Goal: Information Seeking & Learning: Learn about a topic

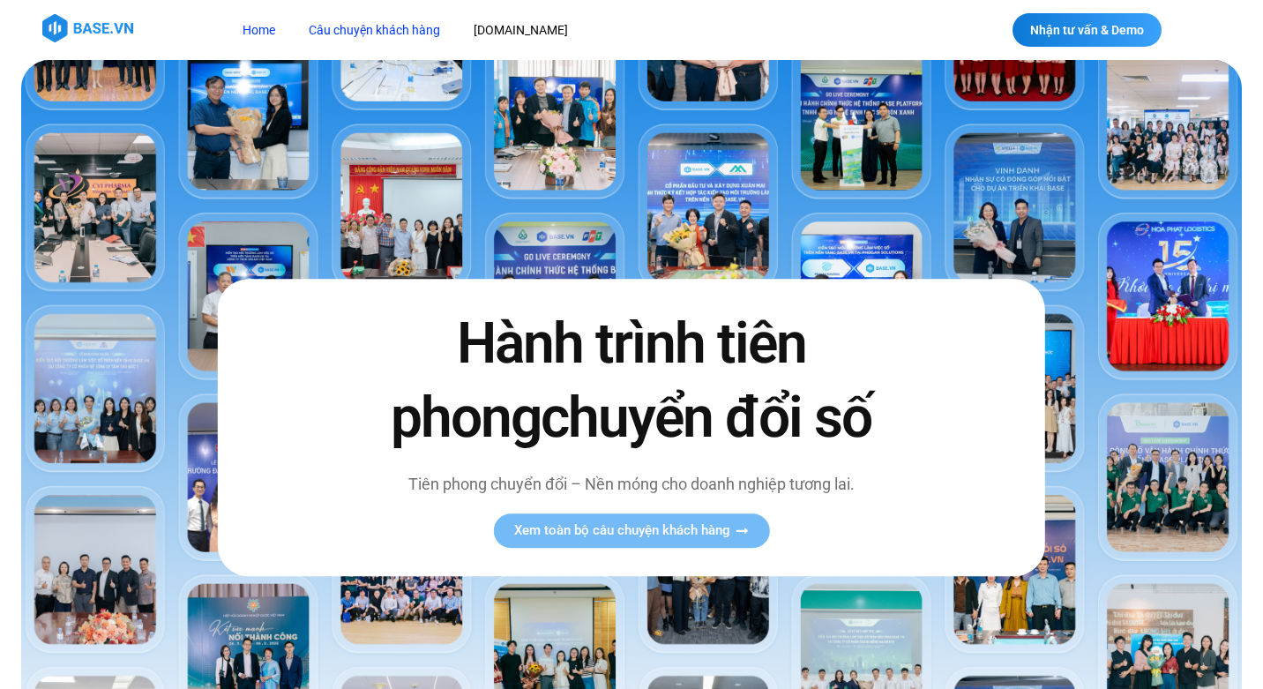
click at [428, 35] on link "Câu chuyện khách hàng" at bounding box center [374, 30] width 158 height 33
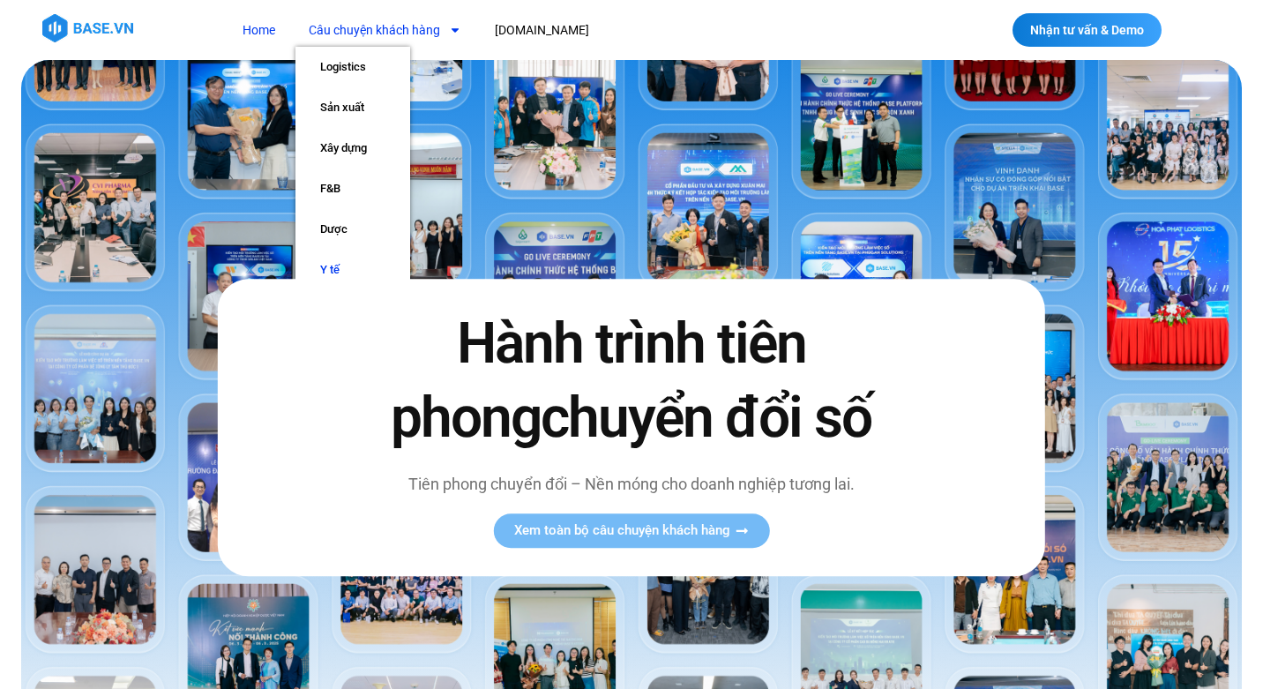
click at [332, 268] on link "Y tế" at bounding box center [352, 270] width 115 height 41
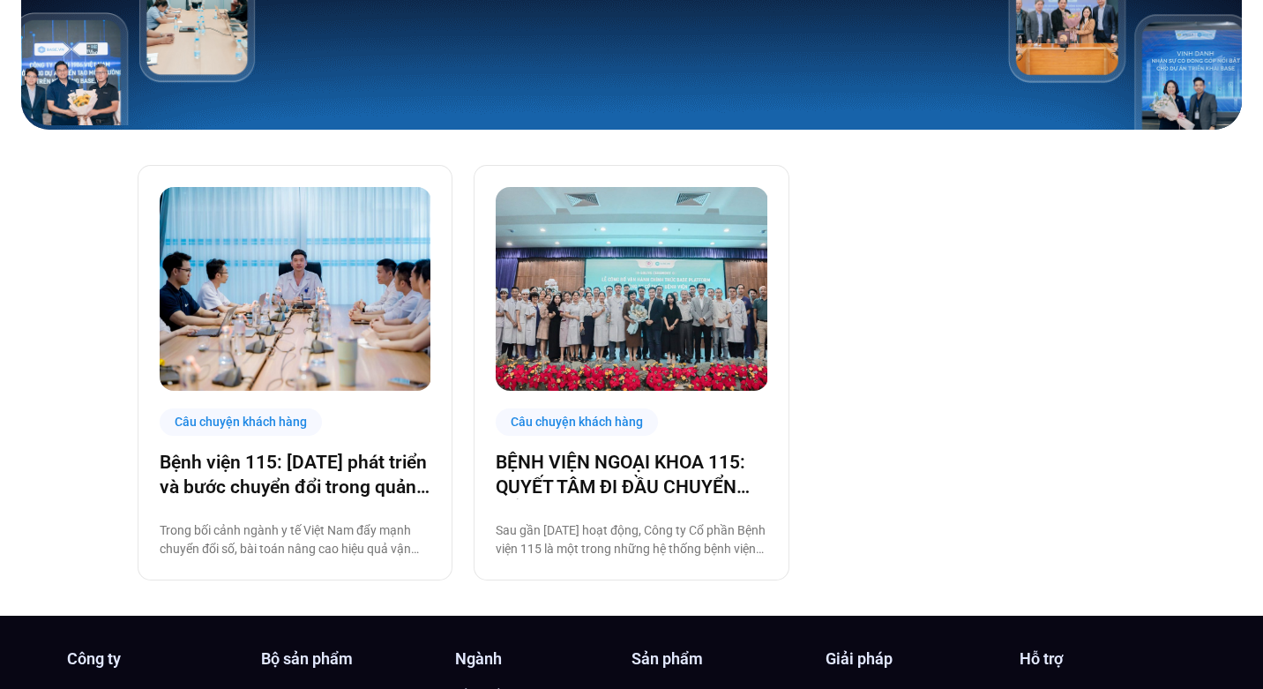
scroll to position [351, 0]
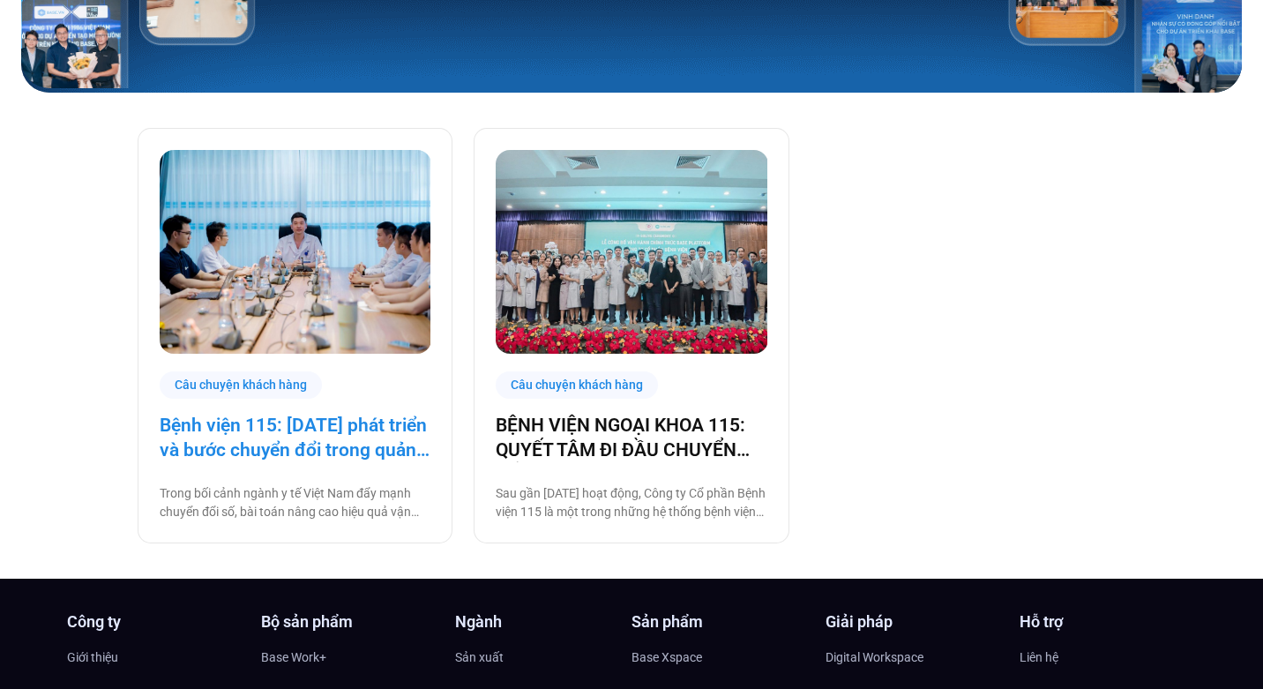
click at [369, 436] on link "Bệnh viện 115: [DATE] phát triển và bước chuyển đổi trong quản trị bệnh viện tư…" at bounding box center [295, 437] width 271 height 49
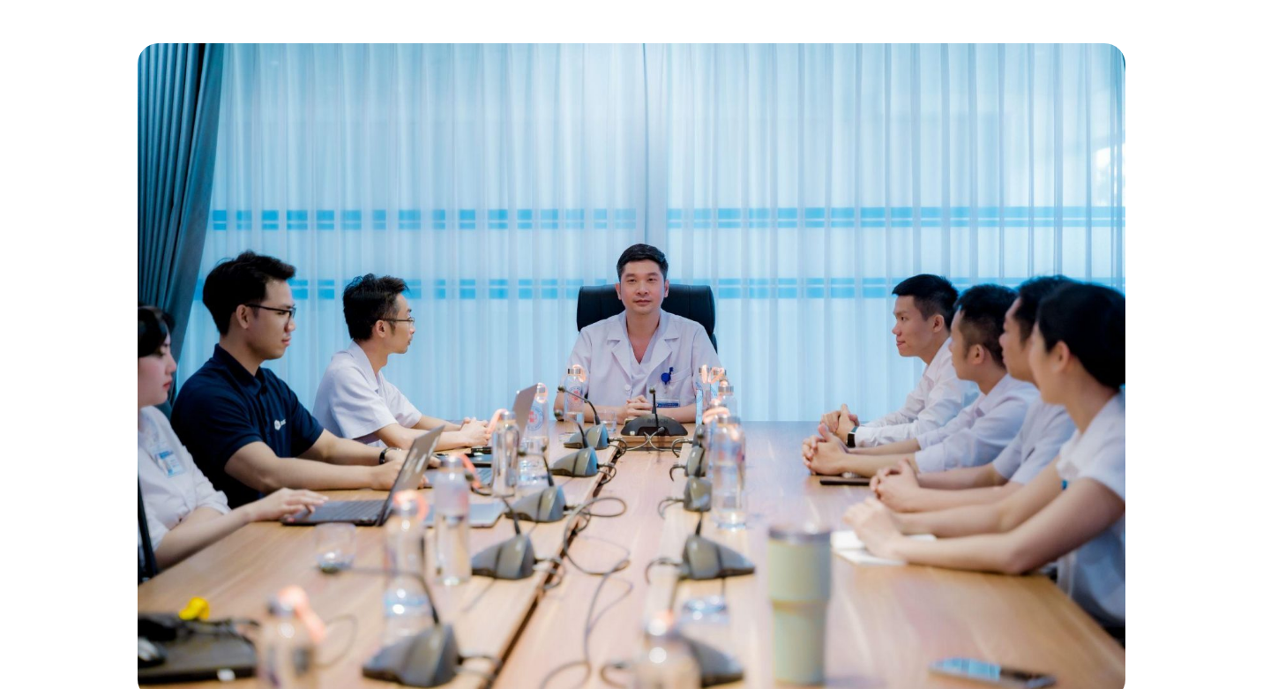
scroll to position [358, 0]
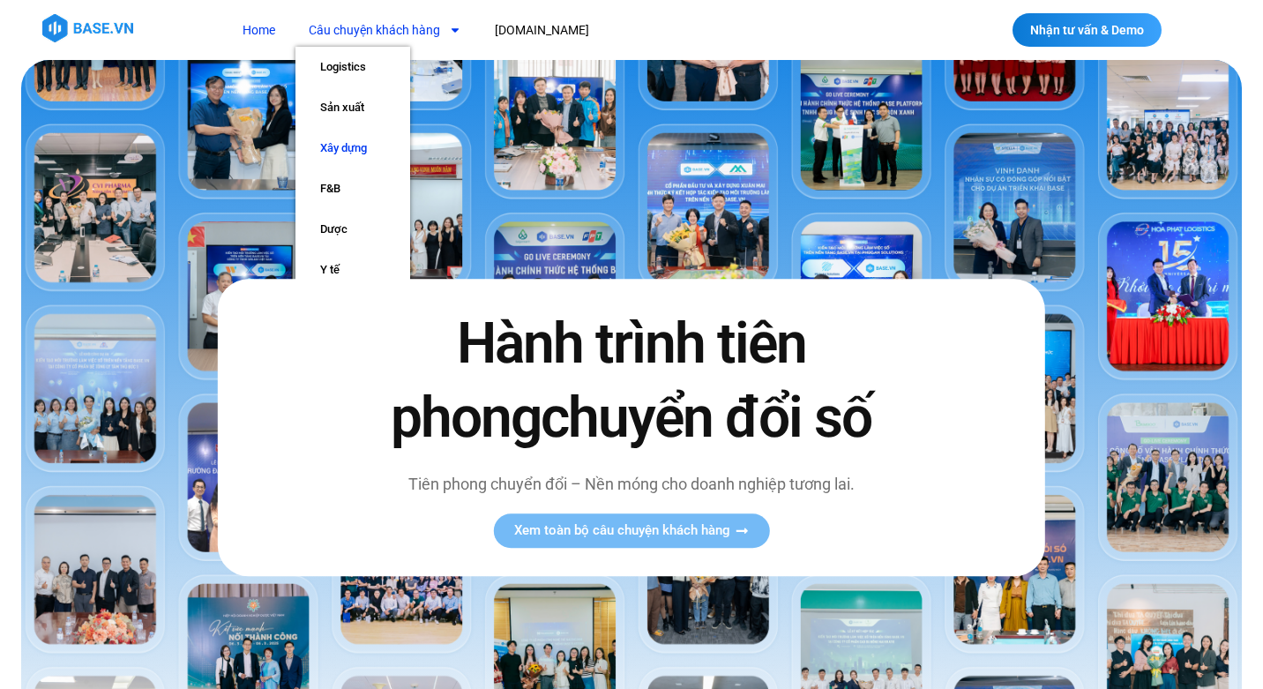
click at [339, 144] on link "Xây dựng" at bounding box center [352, 148] width 115 height 41
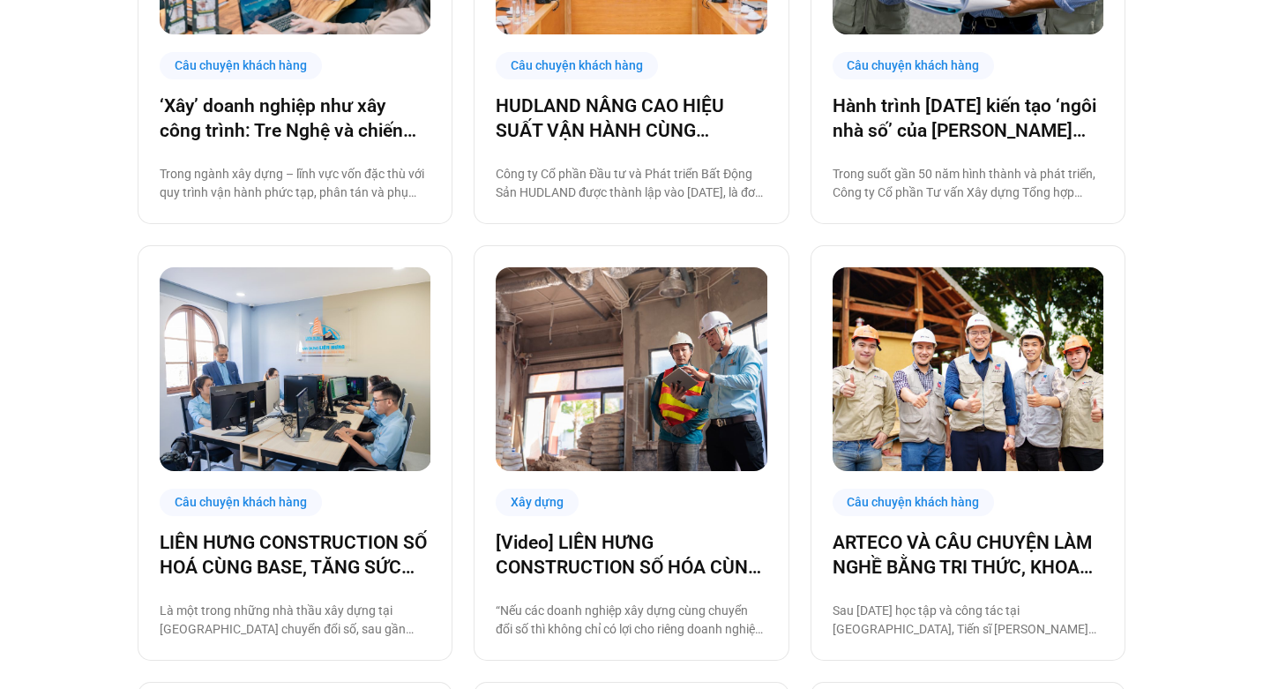
scroll to position [602, 0]
